Goal: Task Accomplishment & Management: Manage account settings

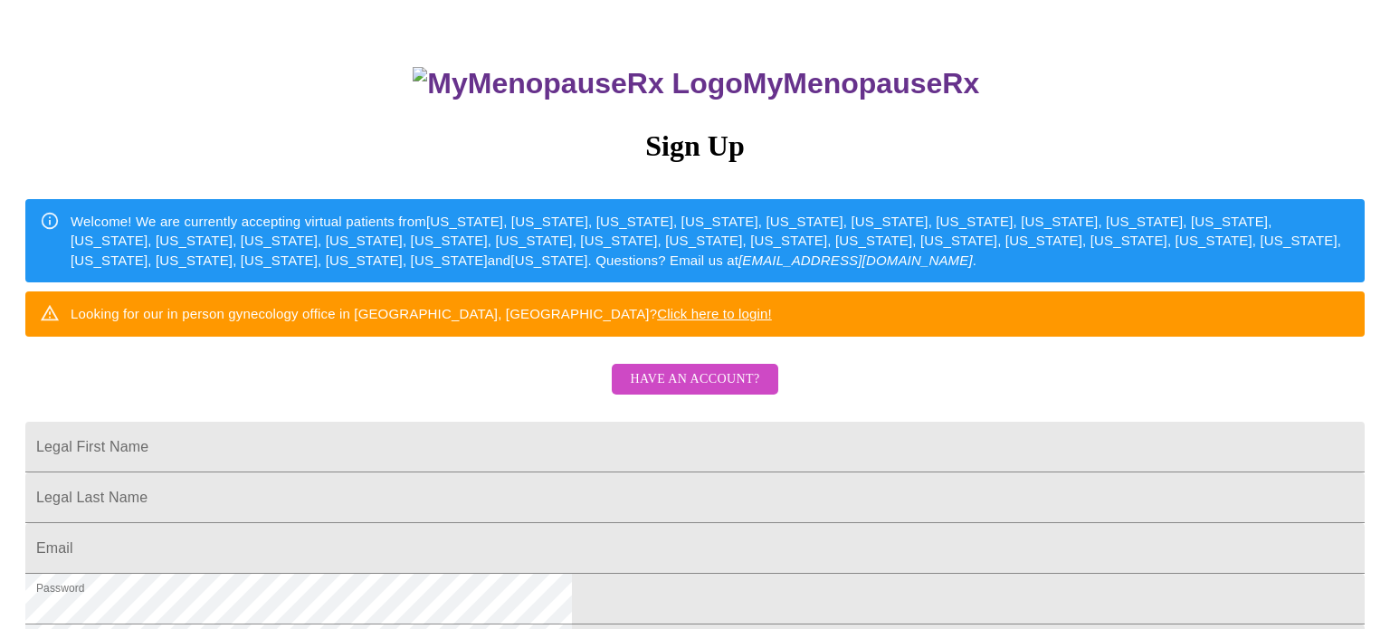
scroll to position [98, 0]
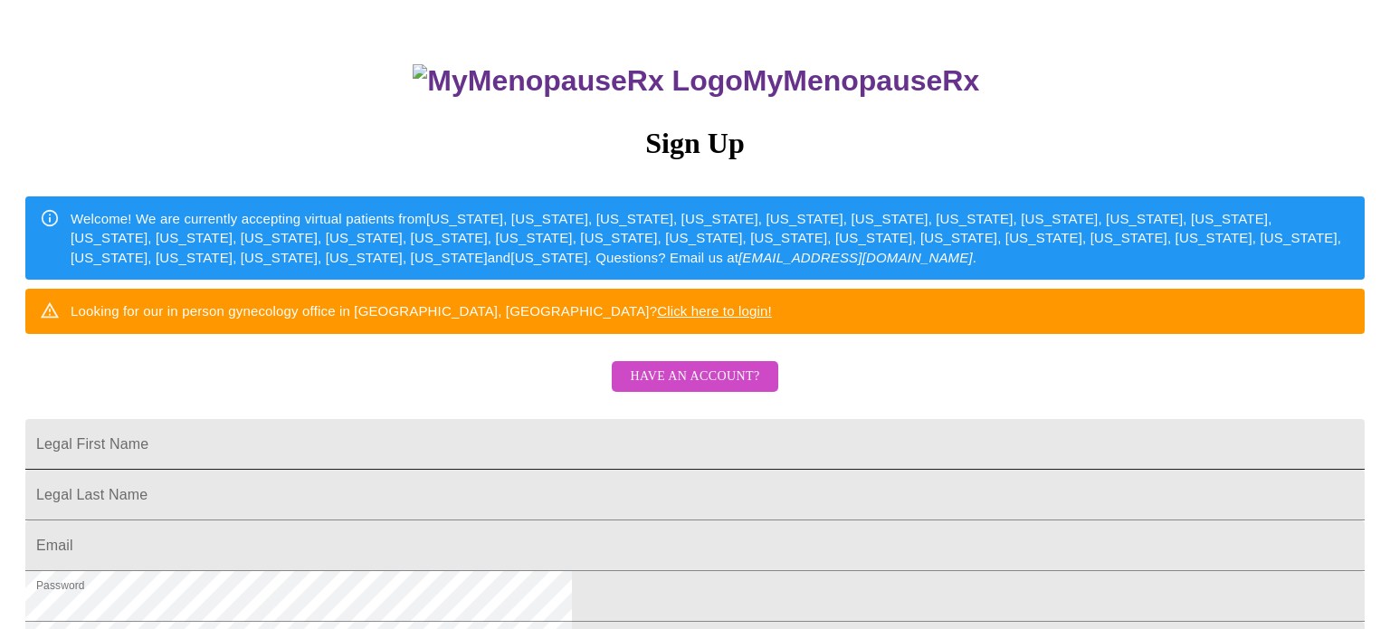
click at [511, 470] on input "Legal First Name" at bounding box center [694, 444] width 1339 height 51
type input "meredithbhenry@gmail.com"
click at [642, 388] on span "Have an account?" at bounding box center [694, 377] width 129 height 23
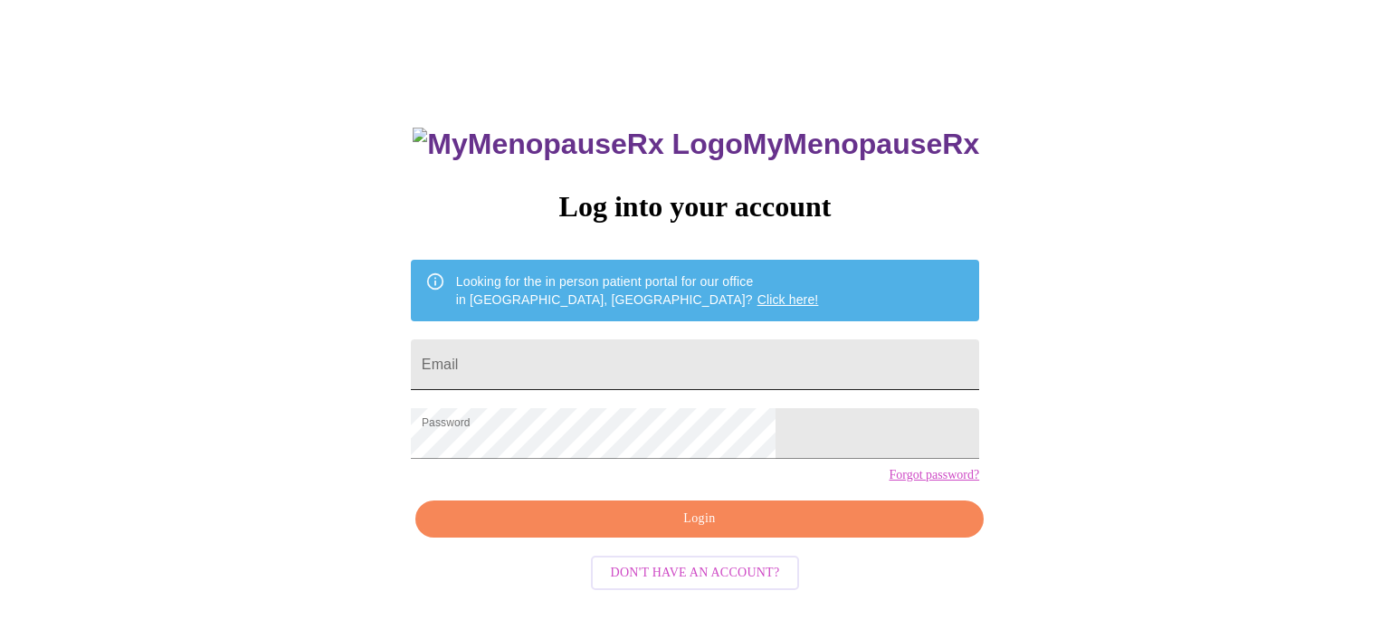
click at [610, 367] on input "Email" at bounding box center [695, 364] width 568 height 51
type input "meredithbhenry@gmail.com"
click at [635, 530] on span "Login" at bounding box center [699, 519] width 527 height 23
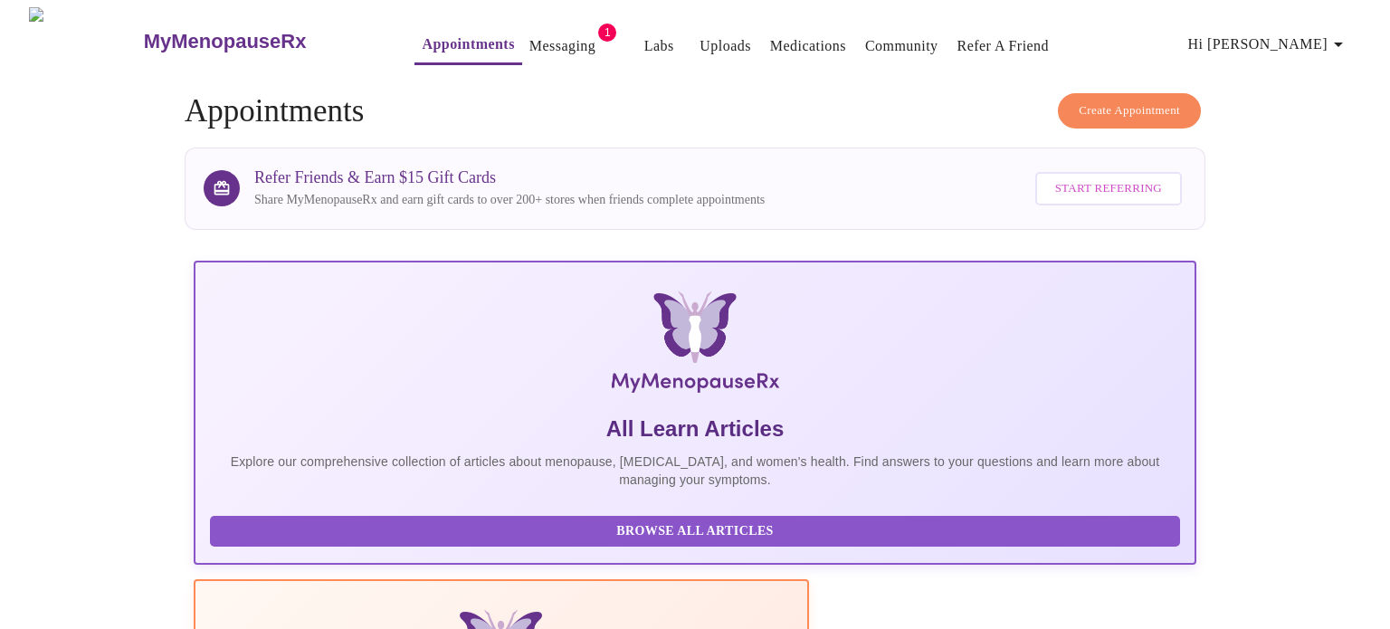
click at [422, 37] on link "Appointments" at bounding box center [468, 44] width 92 height 25
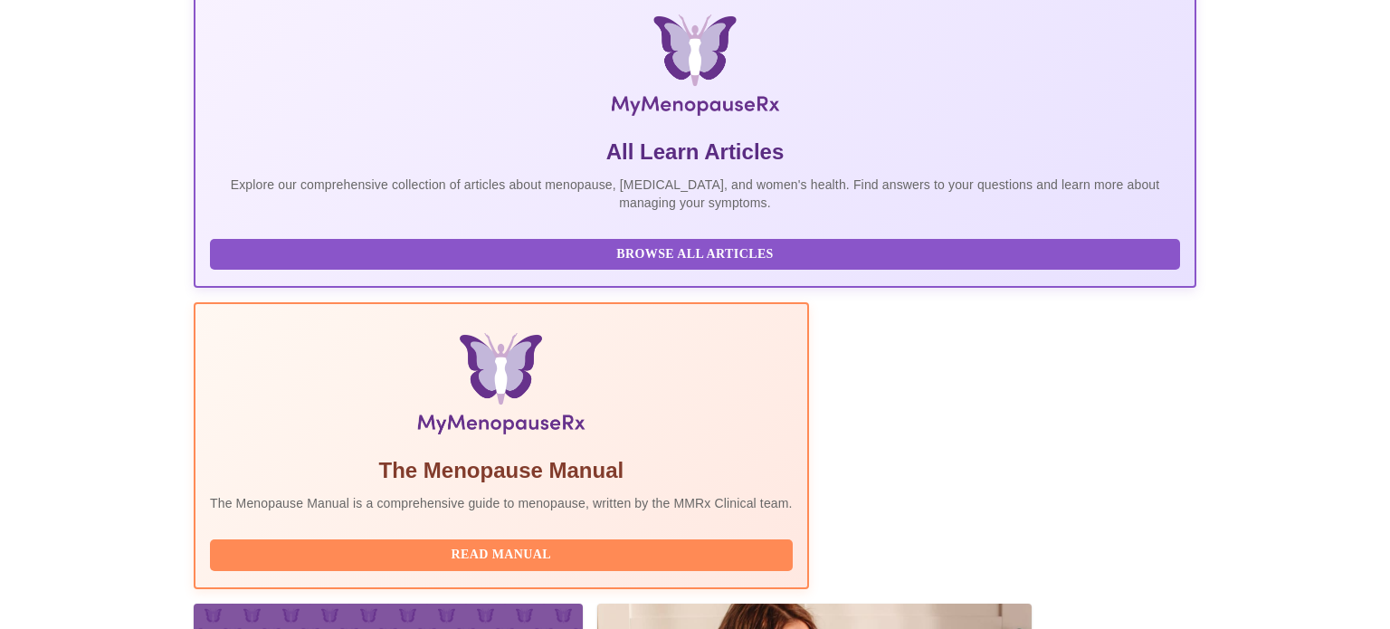
scroll to position [358, 0]
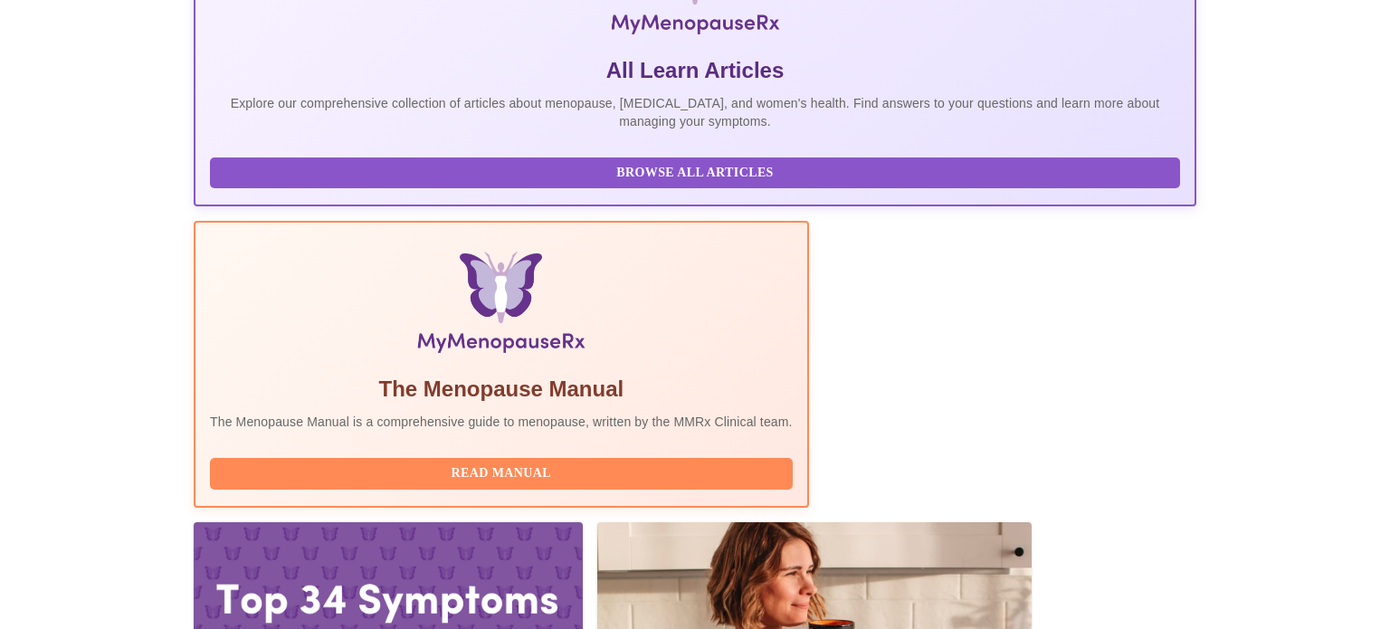
click at [278, 94] on p "Explore our comprehensive collection of articles about menopause, [MEDICAL_DATA…" at bounding box center [695, 112] width 970 height 36
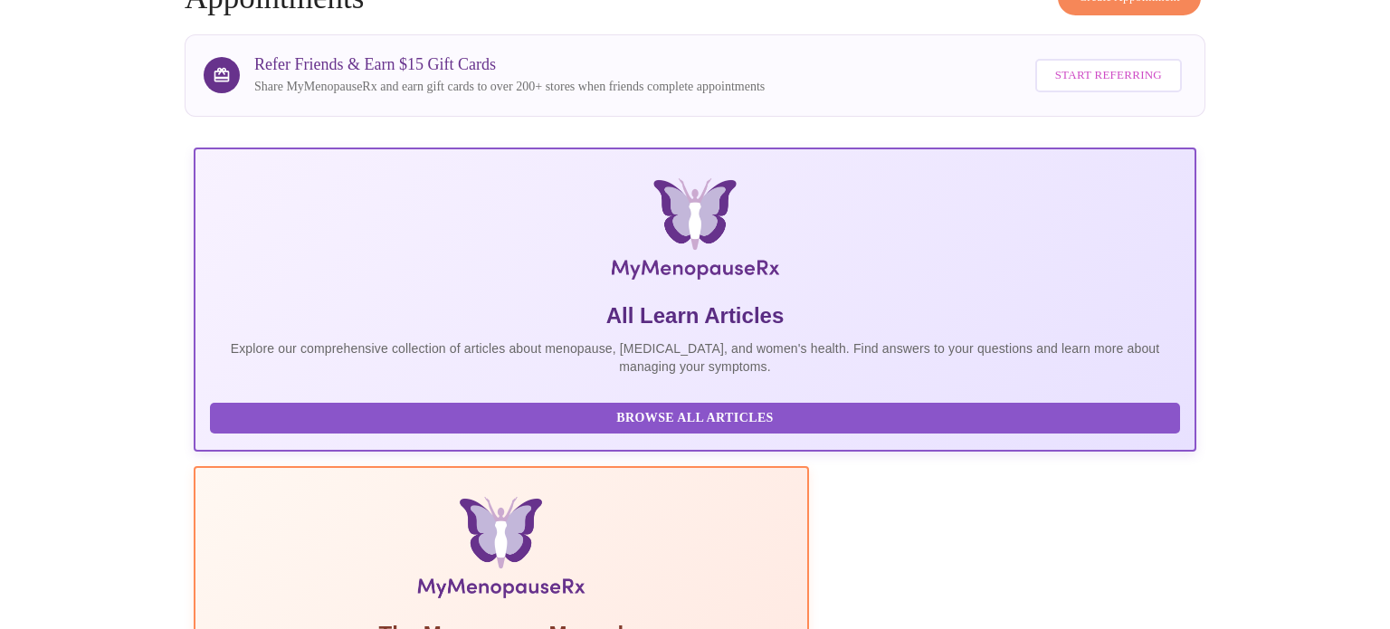
scroll to position [0, 0]
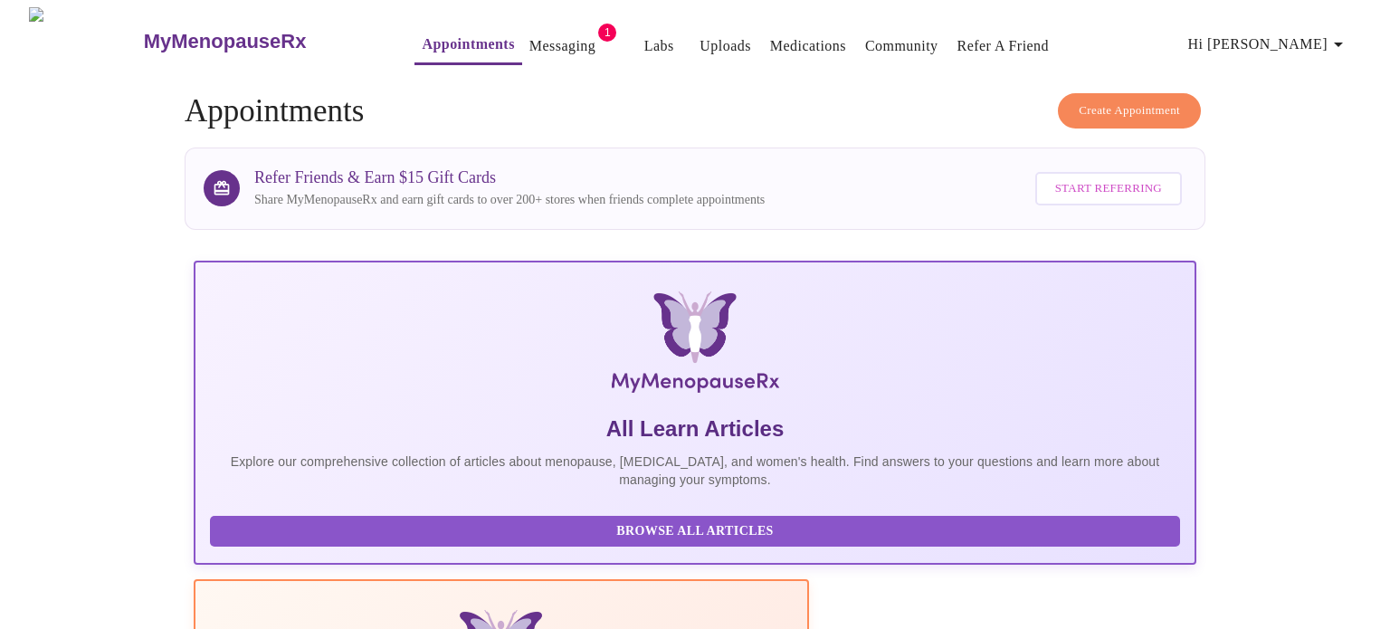
click at [1280, 45] on span "Hi [PERSON_NAME]" at bounding box center [1268, 44] width 161 height 25
click at [169, 208] on div at bounding box center [695, 314] width 1390 height 629
click at [529, 40] on link "Messaging" at bounding box center [562, 45] width 66 height 25
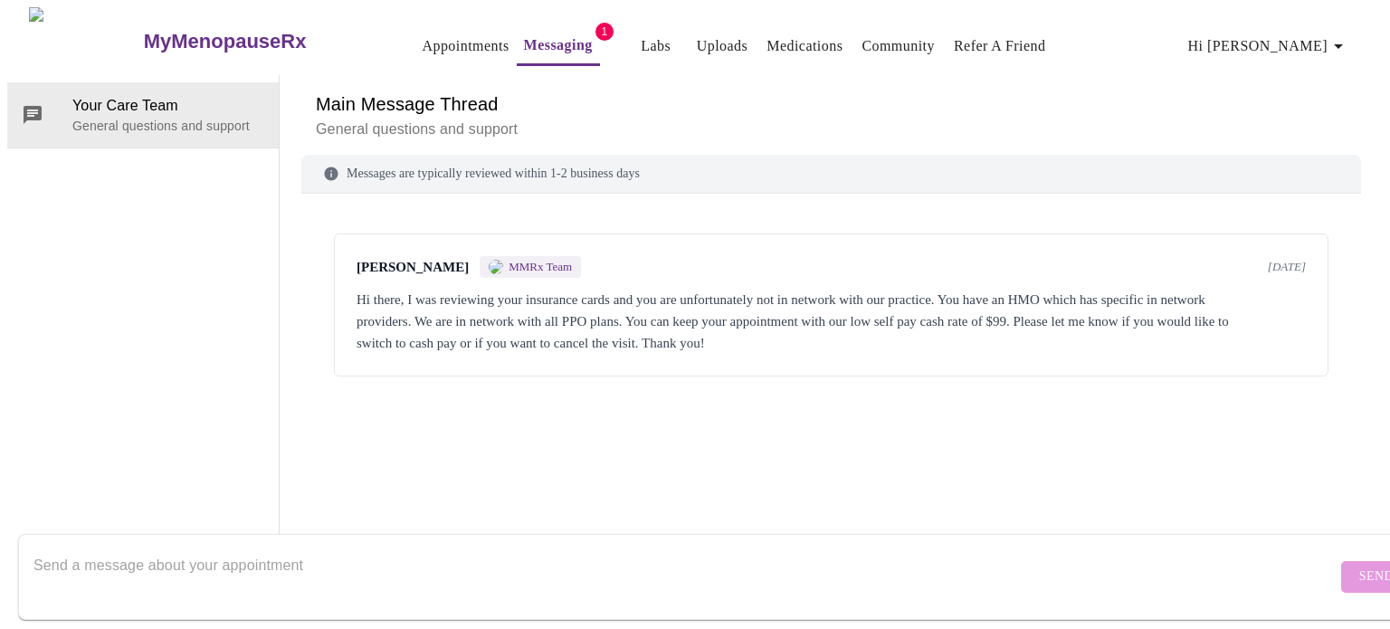
click at [1311, 43] on span "Hi [PERSON_NAME]" at bounding box center [1268, 45] width 161 height 25
click at [518, 50] on div at bounding box center [695, 314] width 1390 height 629
click at [443, 39] on link "Appointments" at bounding box center [465, 45] width 87 height 25
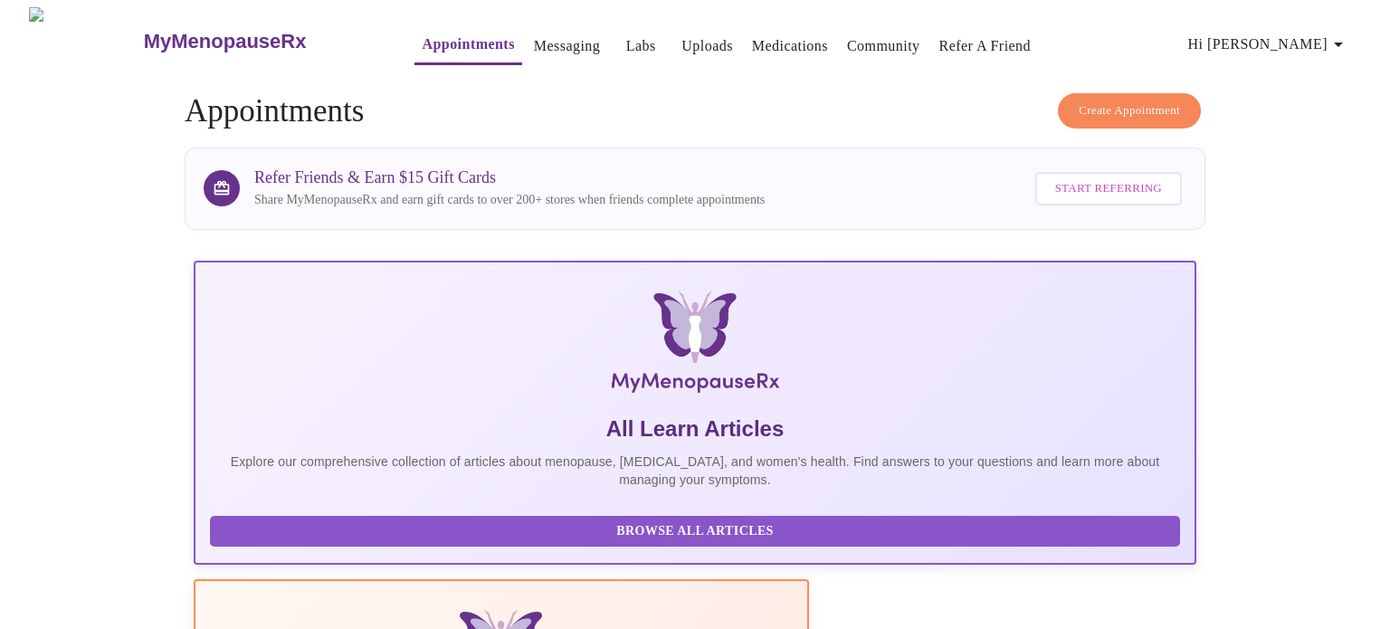
scroll to position [358, 0]
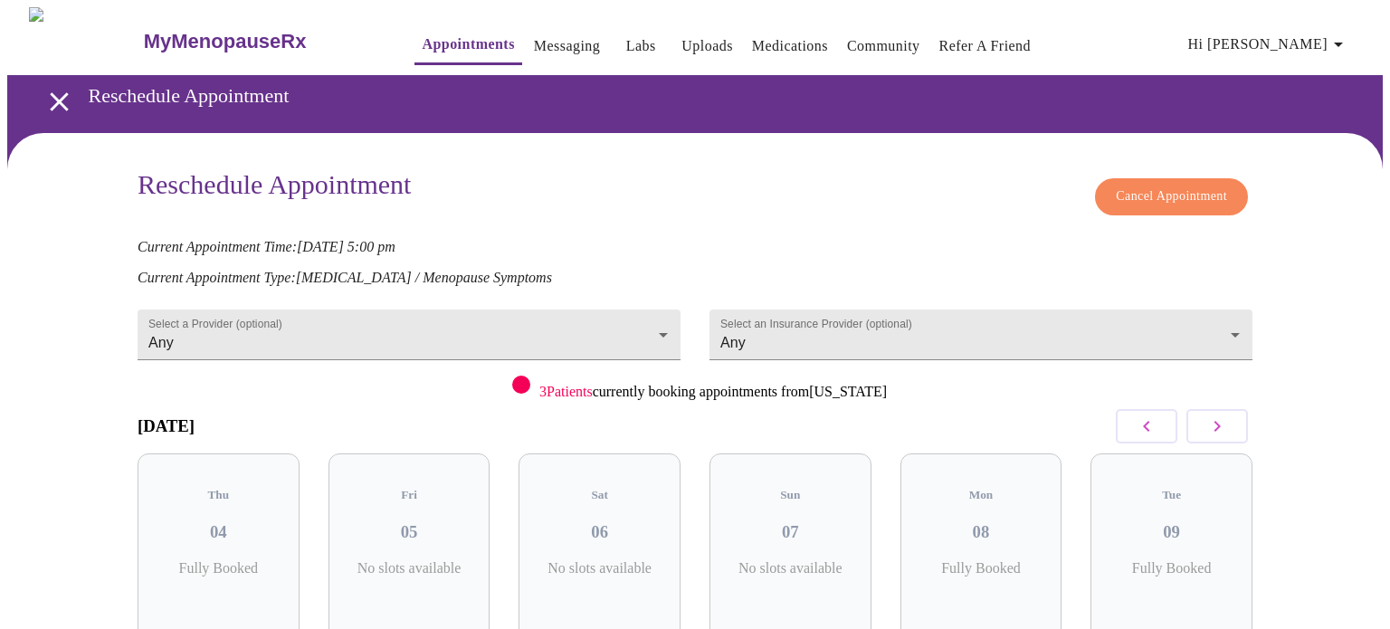
click at [1140, 191] on span "Cancel Appointment" at bounding box center [1171, 197] width 111 height 23
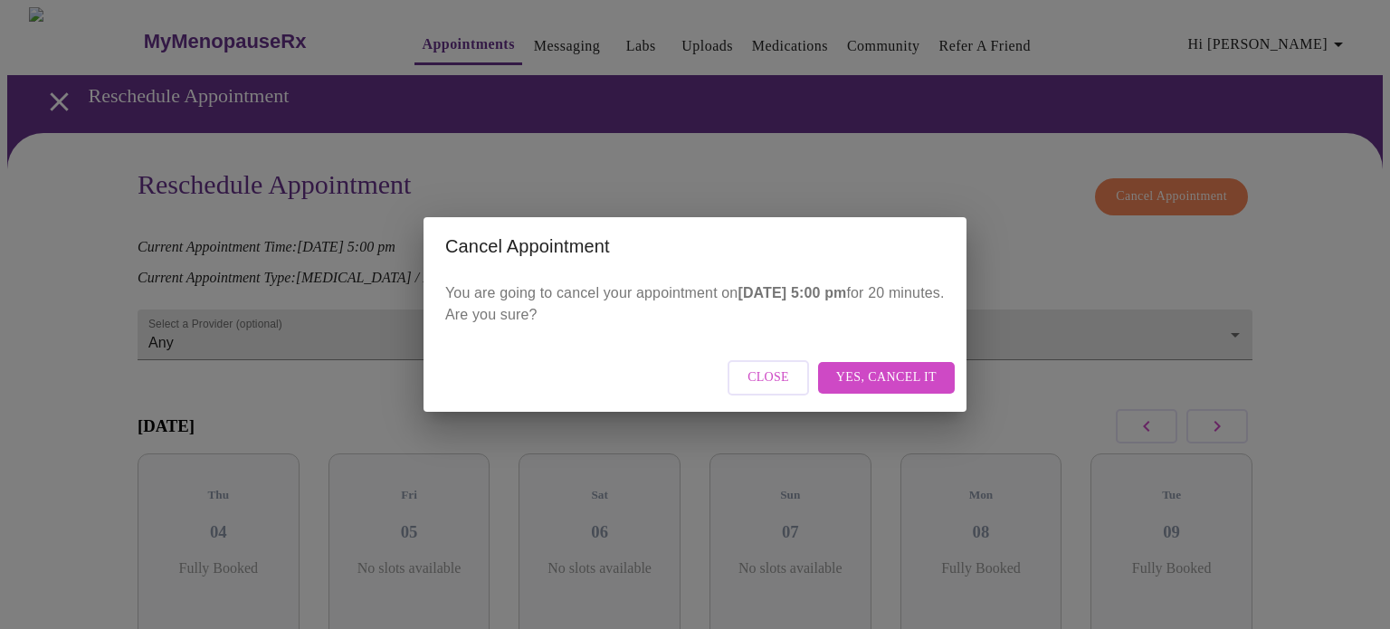
click at [919, 366] on button "Yes, cancel it" at bounding box center [886, 378] width 137 height 32
click at [918, 369] on div "Close" at bounding box center [695, 378] width 543 height 68
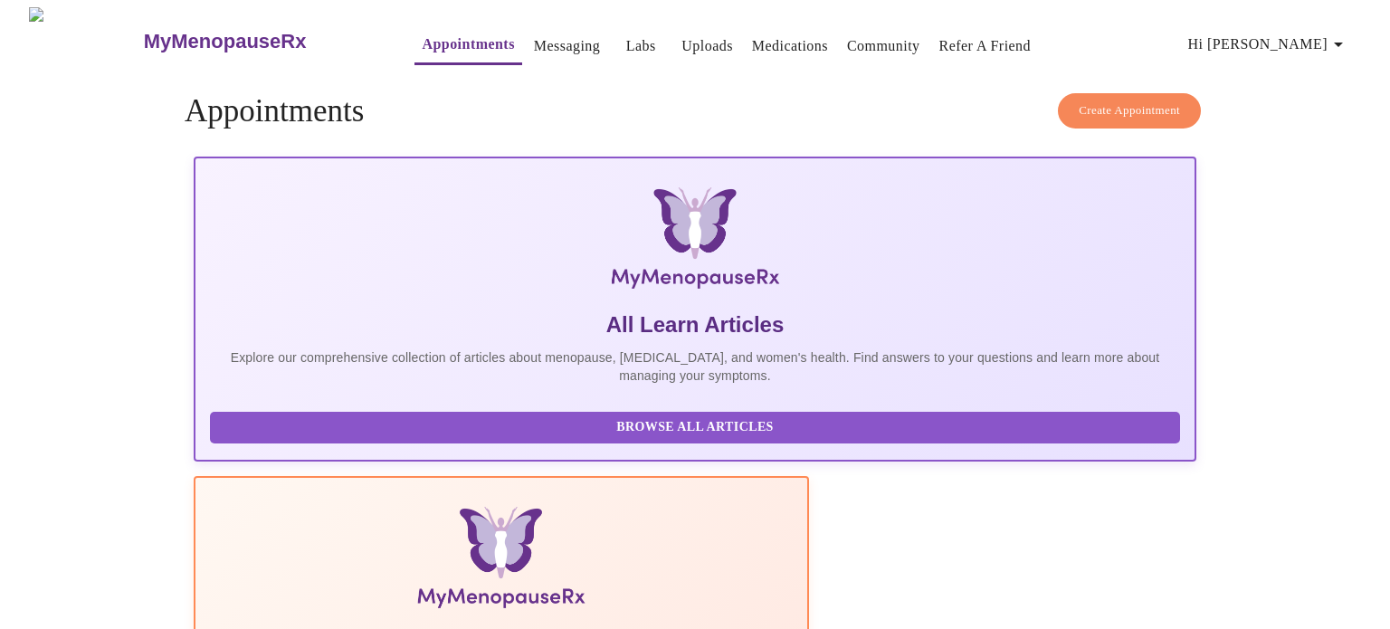
scroll to position [94, 0]
